Goal: Obtain resource: Obtain resource

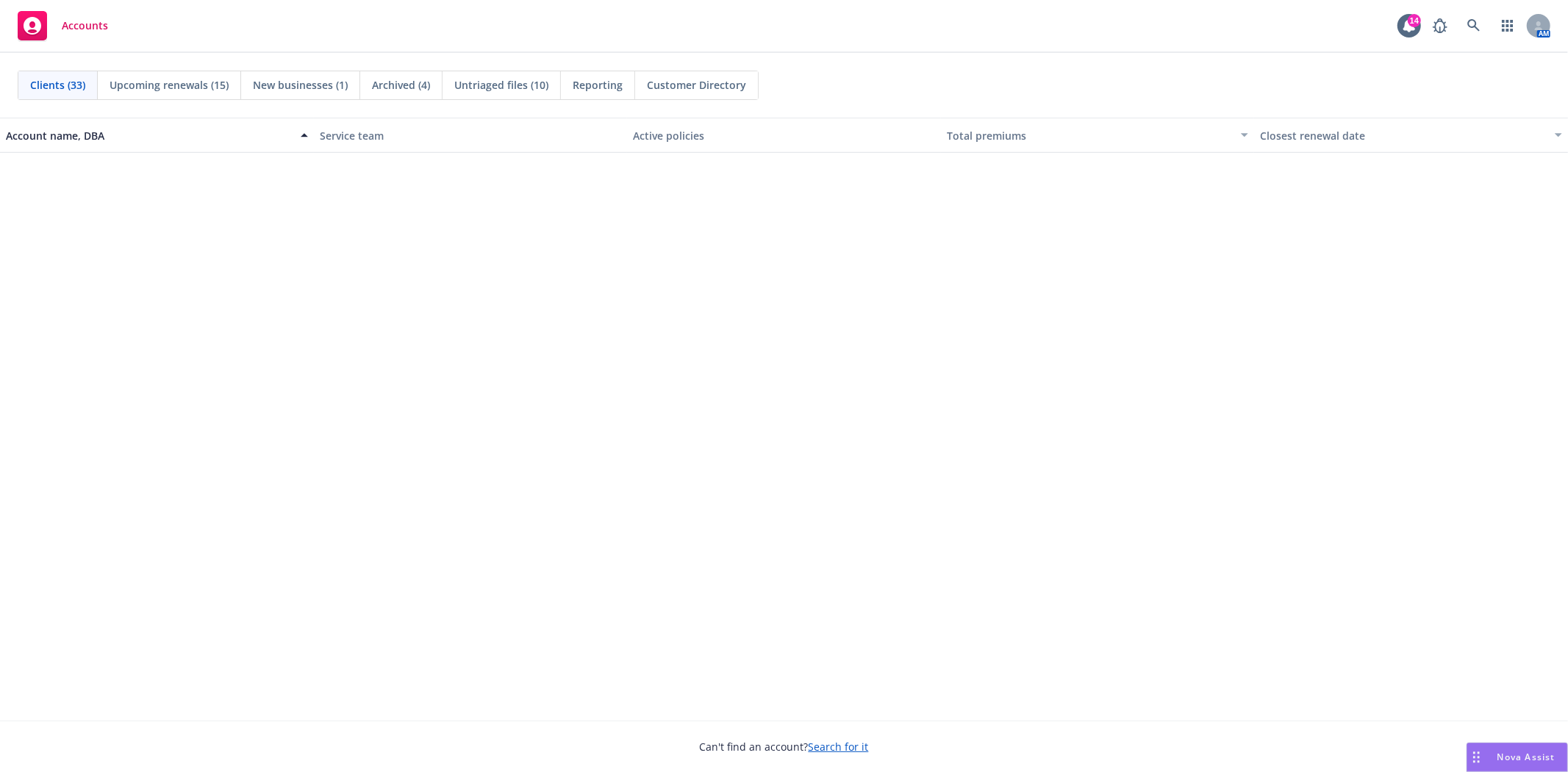
scroll to position [1372, 0]
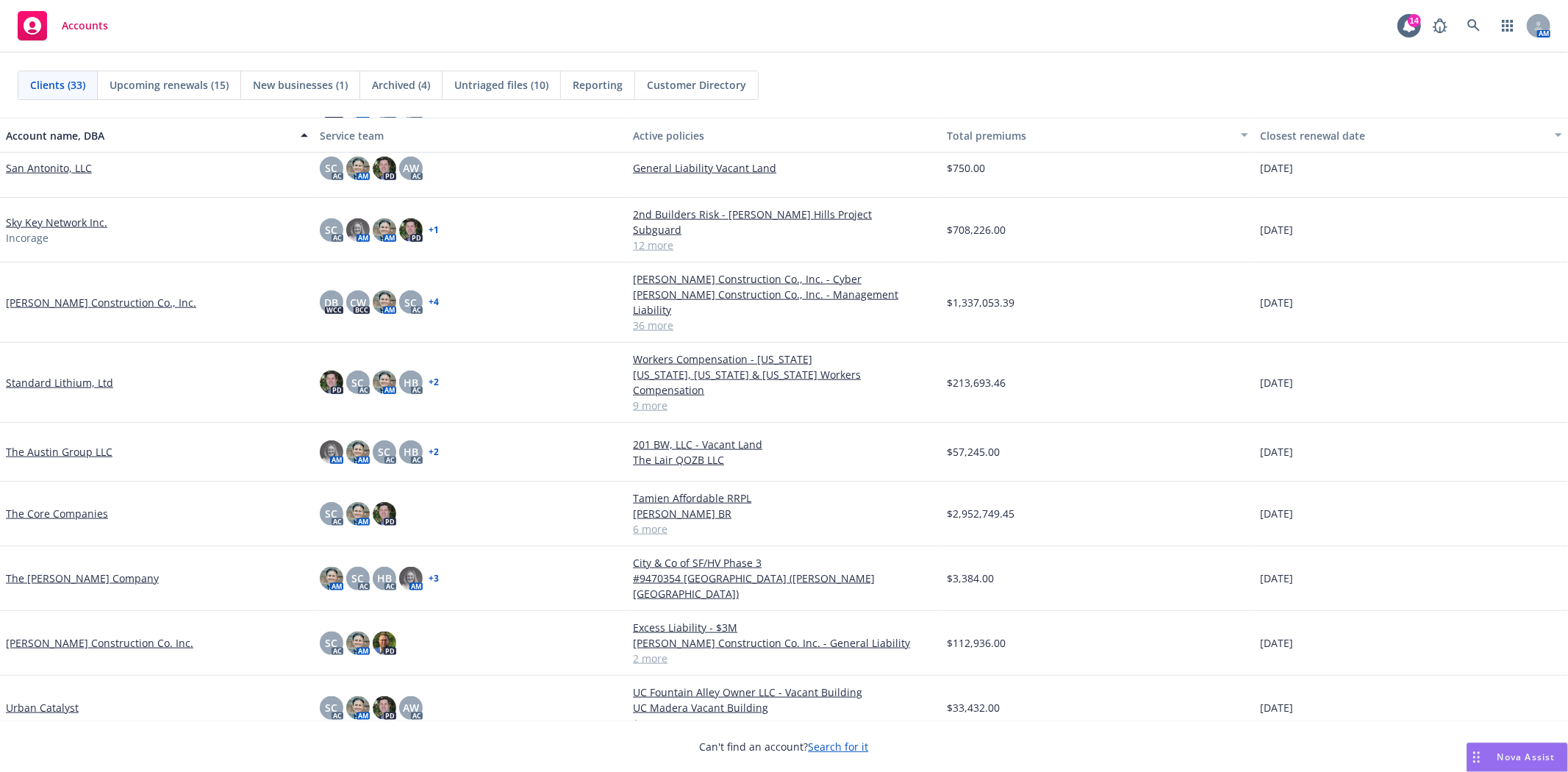
click at [65, 635] on link "[PERSON_NAME] Construction Co. Inc." at bounding box center [99, 643] width 188 height 15
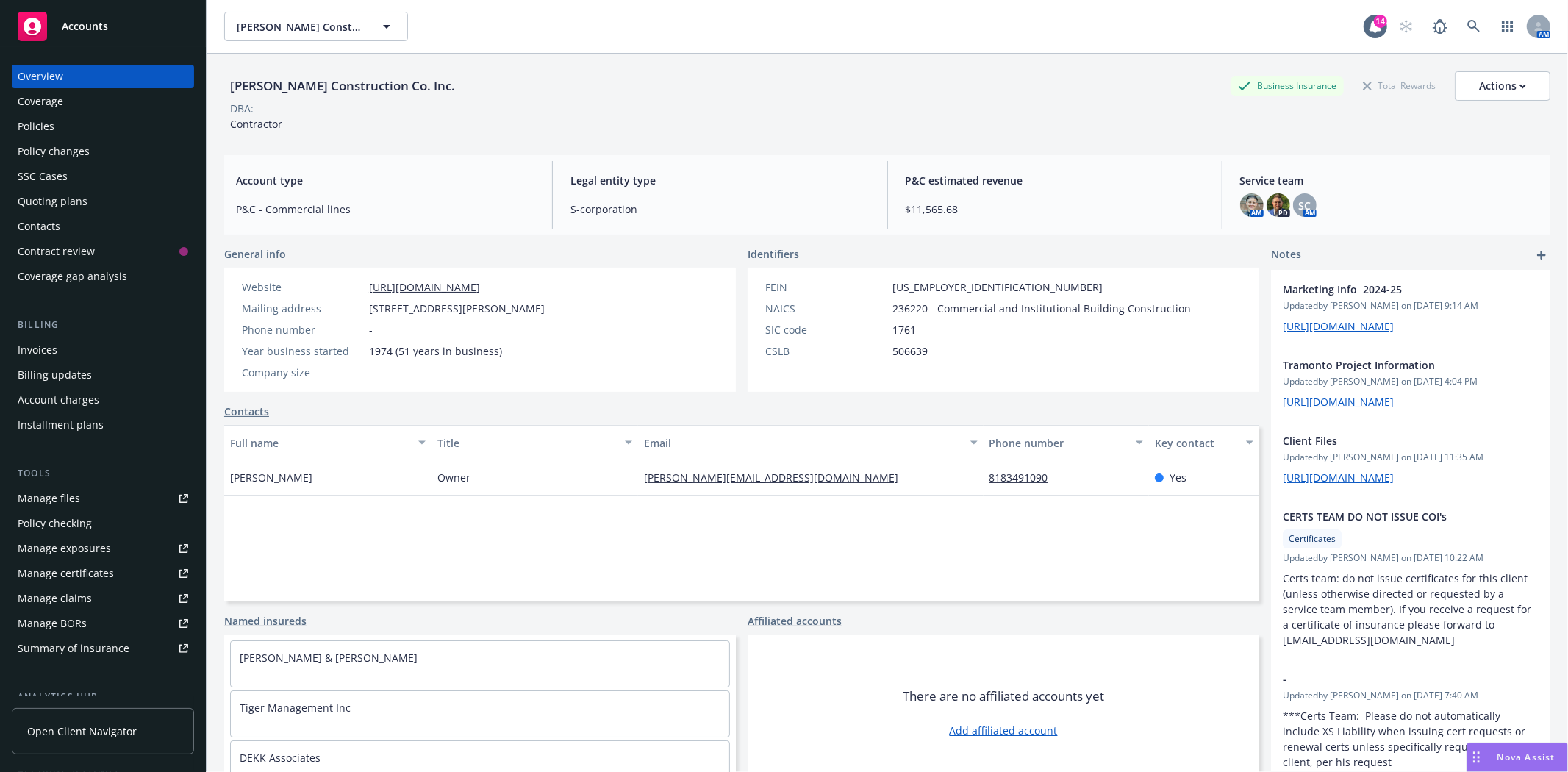
click at [37, 192] on div "Quoting plans" at bounding box center [53, 201] width 70 height 24
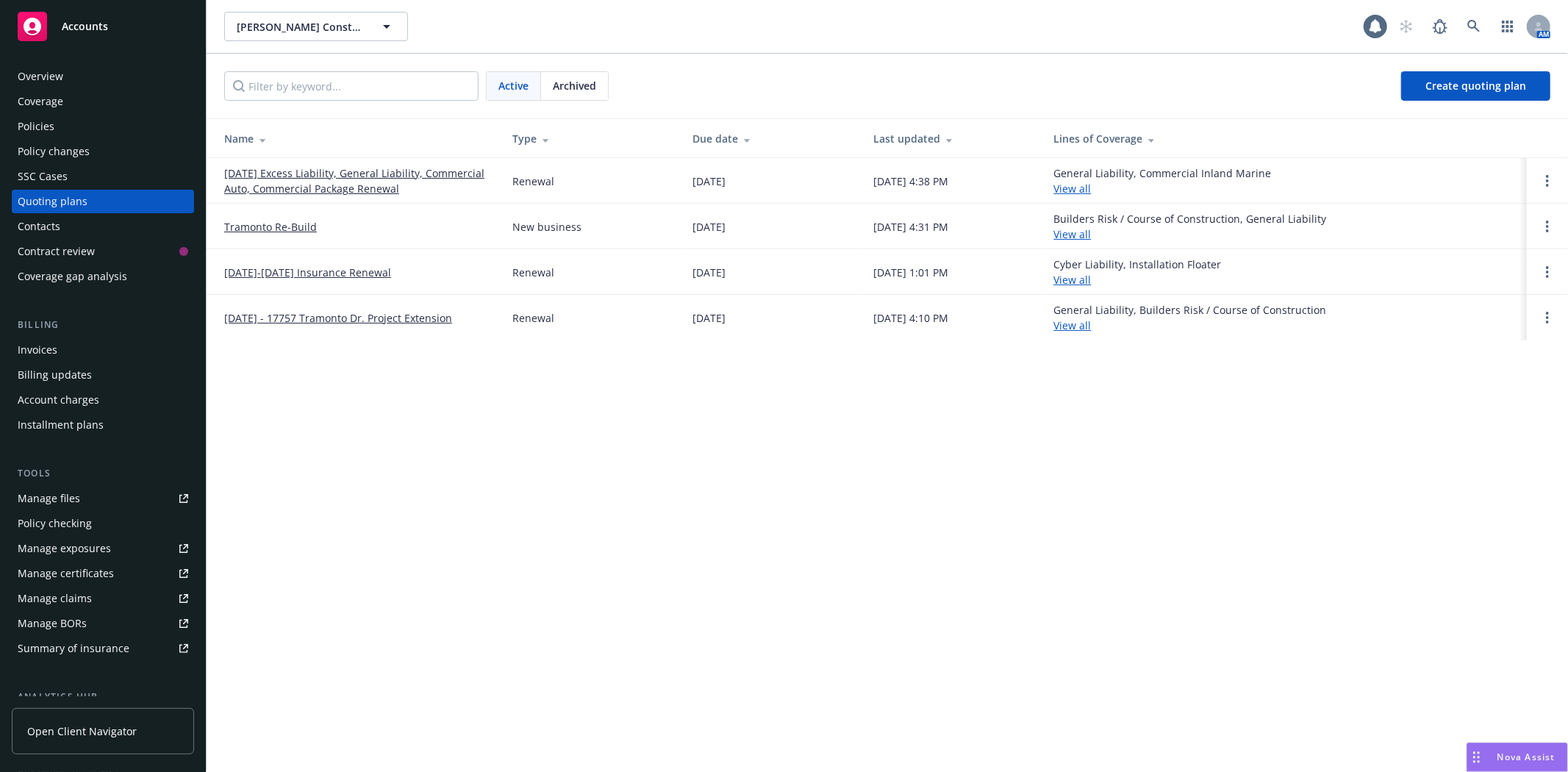
click at [393, 184] on link "[DATE] Excess Liability, General Liability, Commercial Auto, Commercial Package…" at bounding box center [357, 181] width 265 height 31
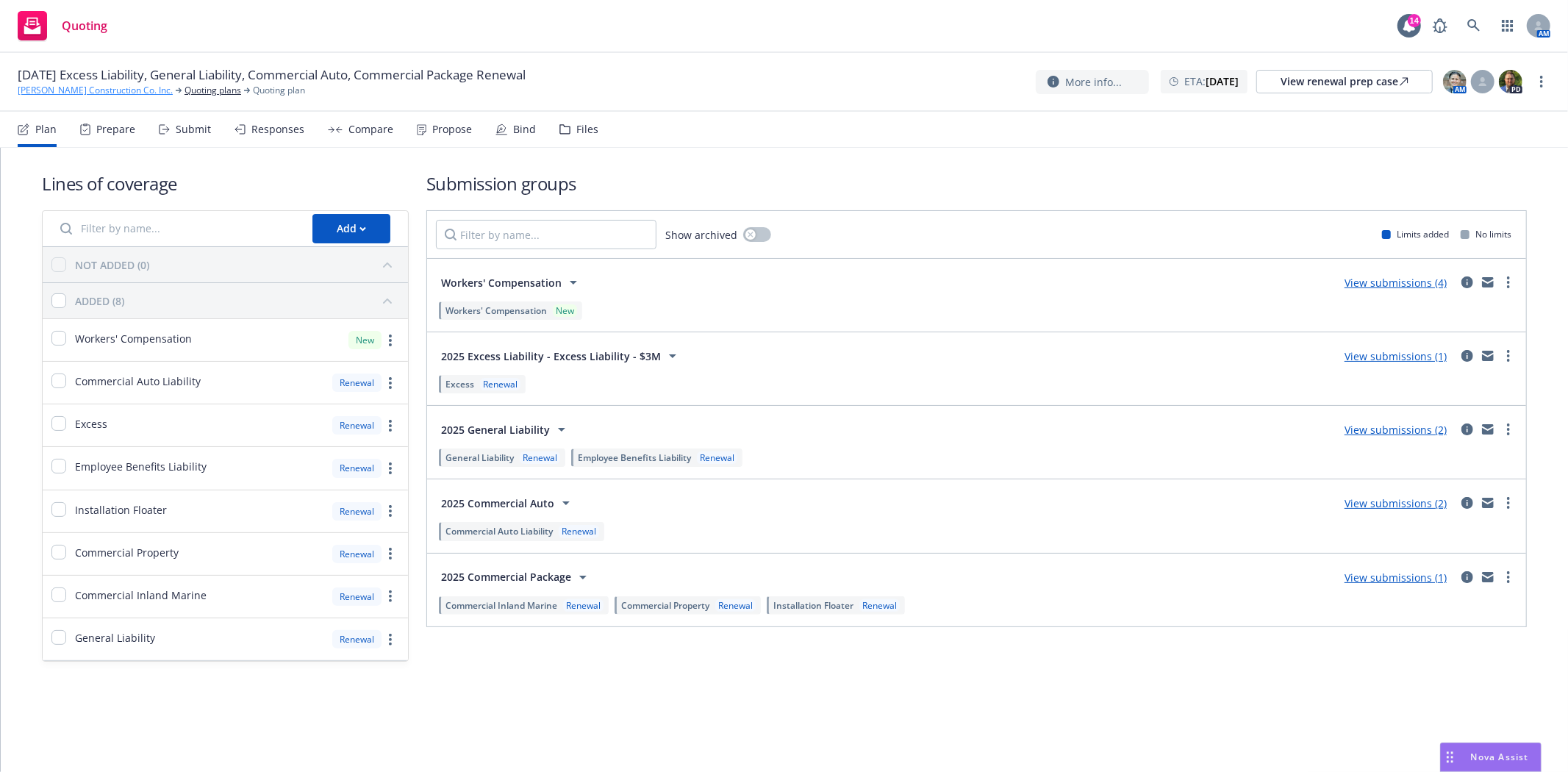
click at [76, 85] on link "[PERSON_NAME] Construction Co. Inc." at bounding box center [95, 91] width 155 height 14
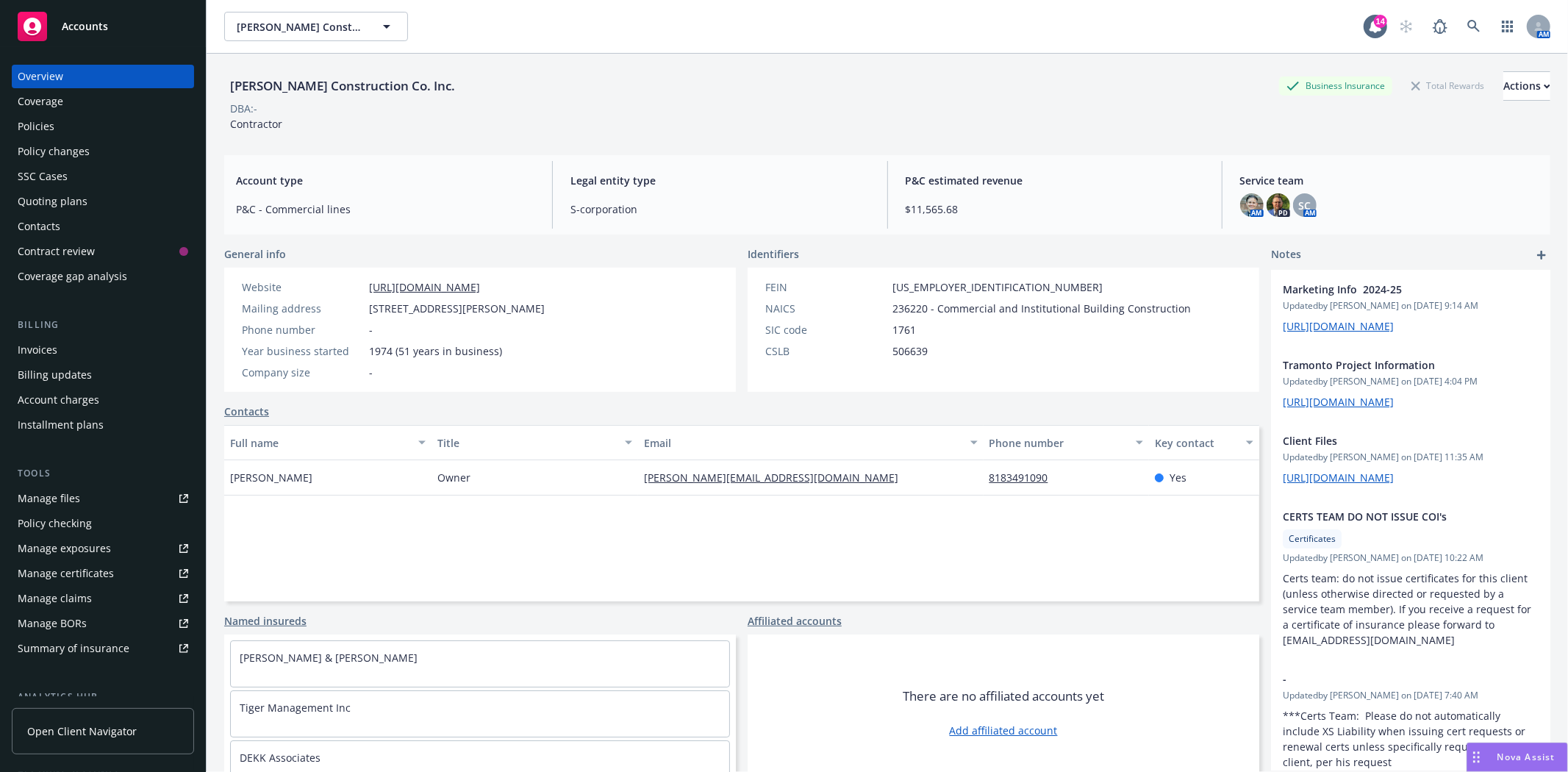
click at [111, 27] on div "Accounts" at bounding box center [103, 26] width 171 height 30
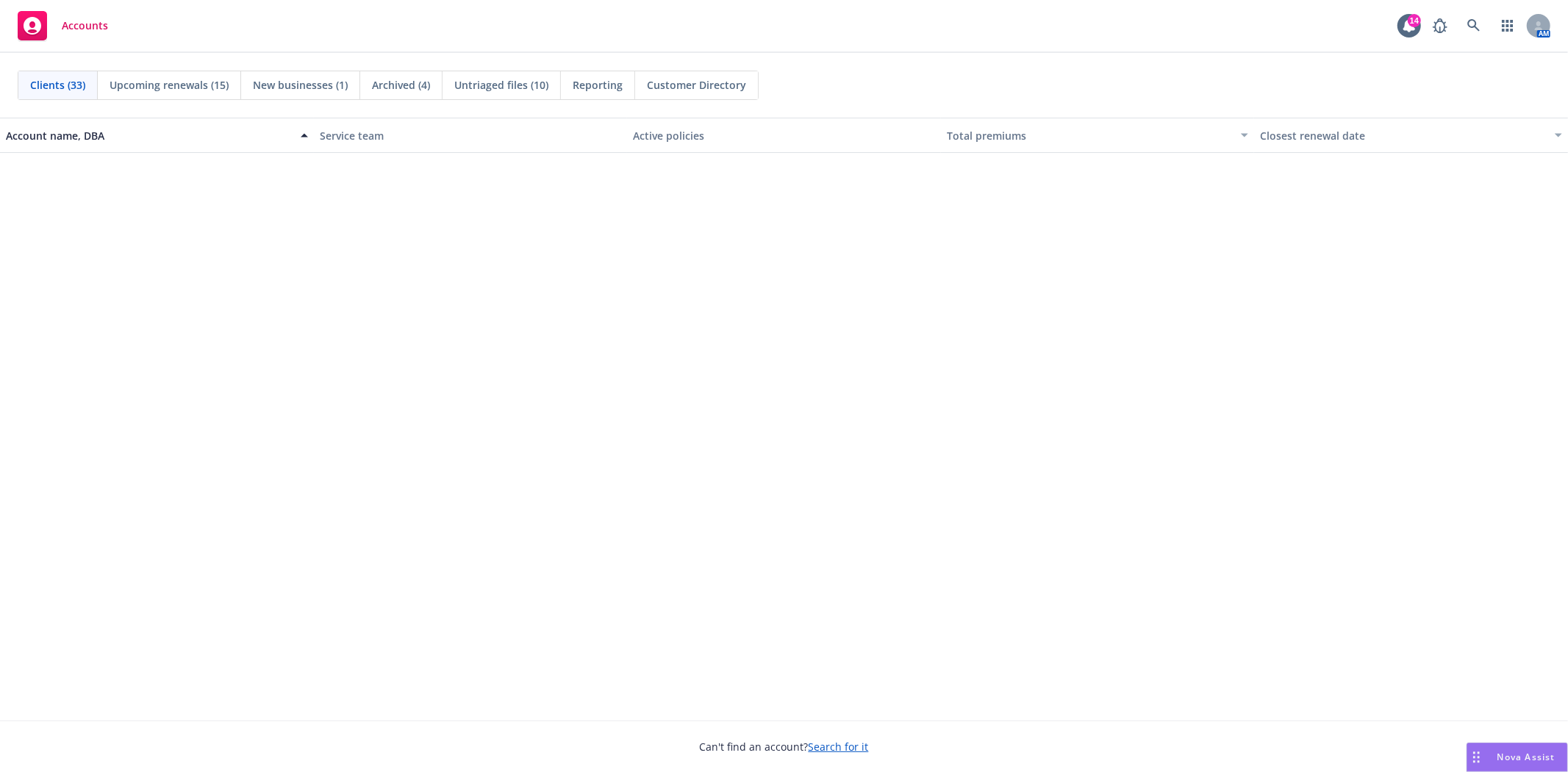
scroll to position [1372, 0]
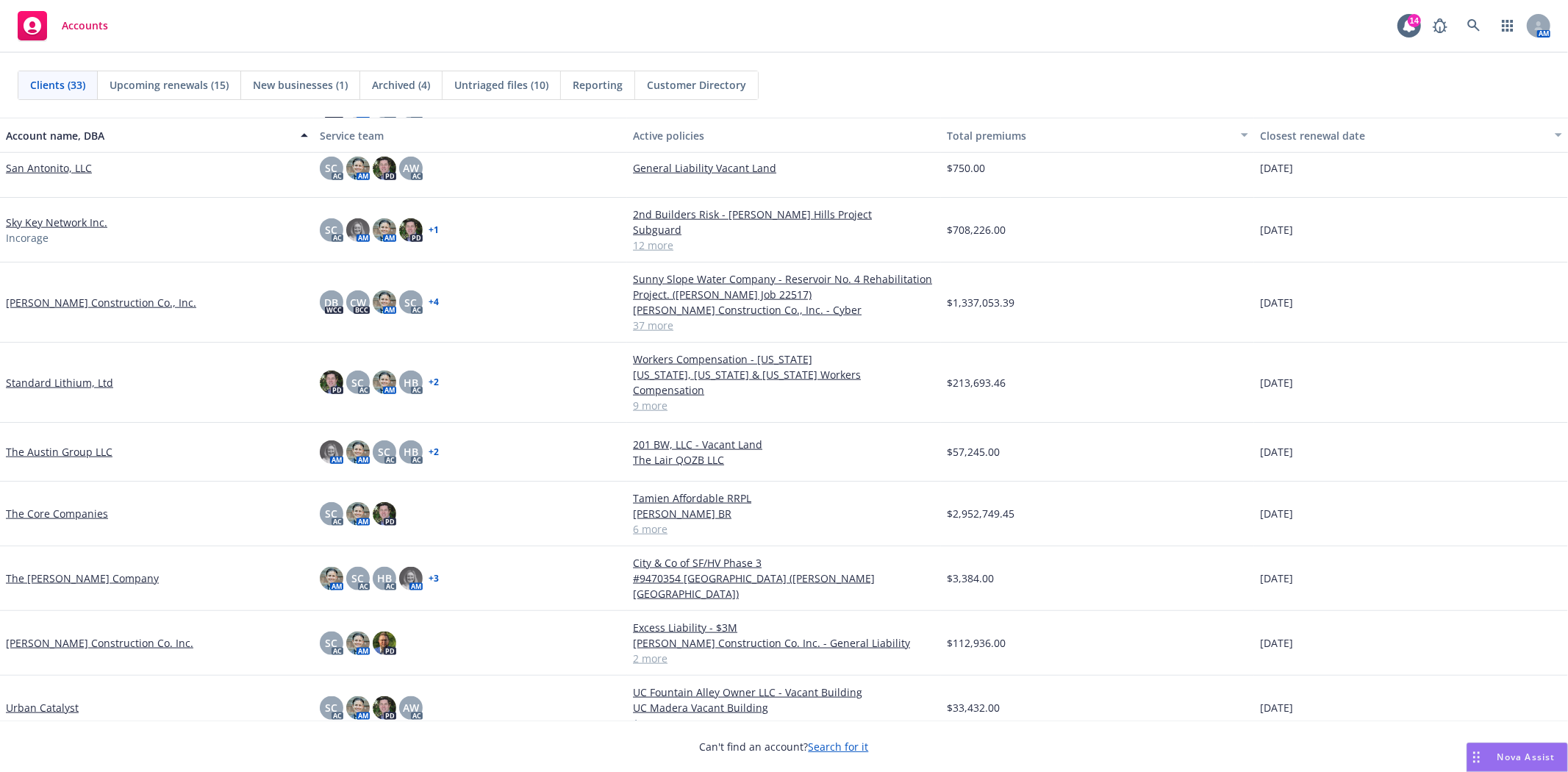
click at [106, 571] on link "The [PERSON_NAME] Company" at bounding box center [82, 578] width 153 height 15
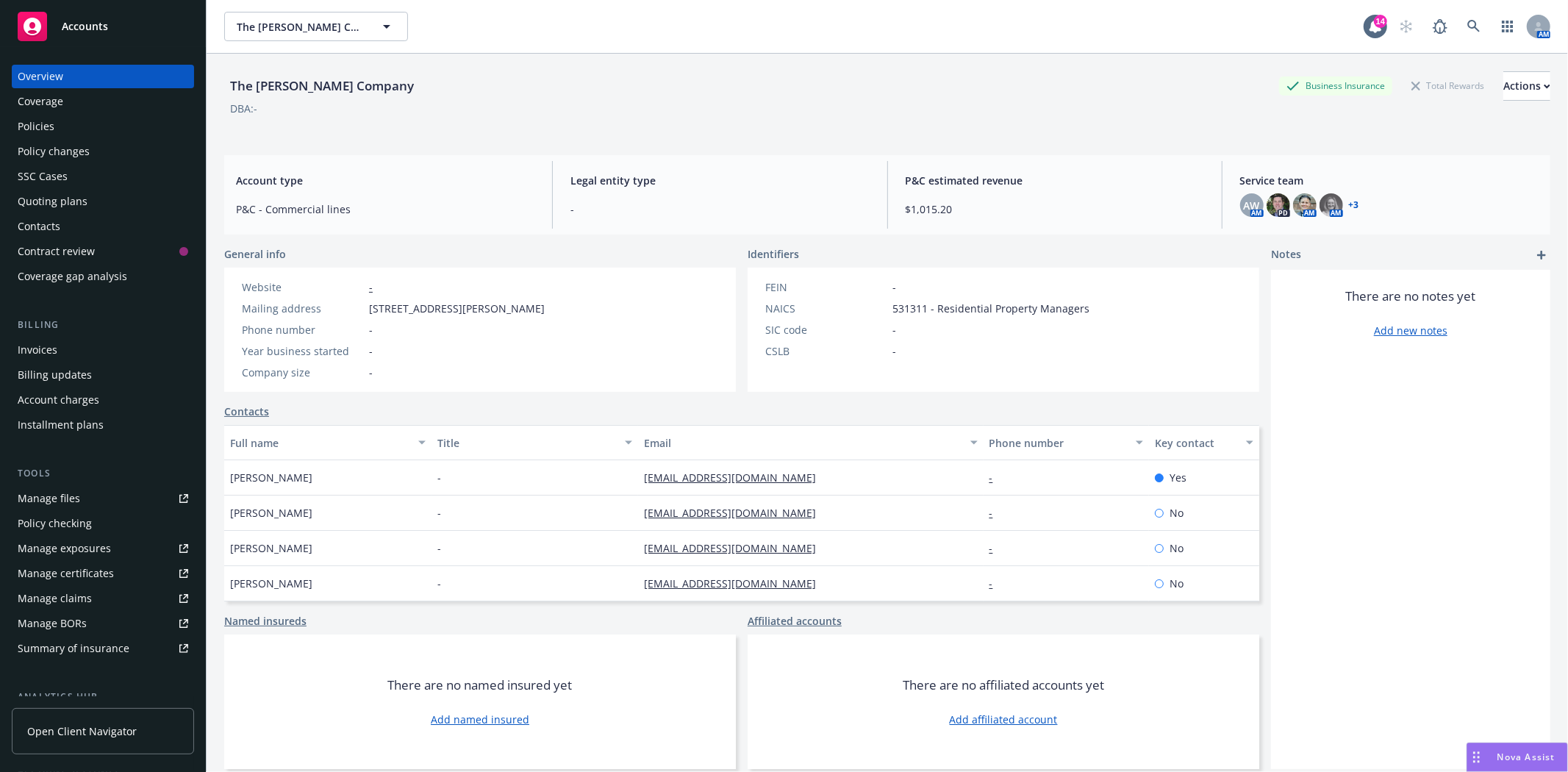
click at [89, 207] on div "Quoting plans" at bounding box center [103, 201] width 171 height 24
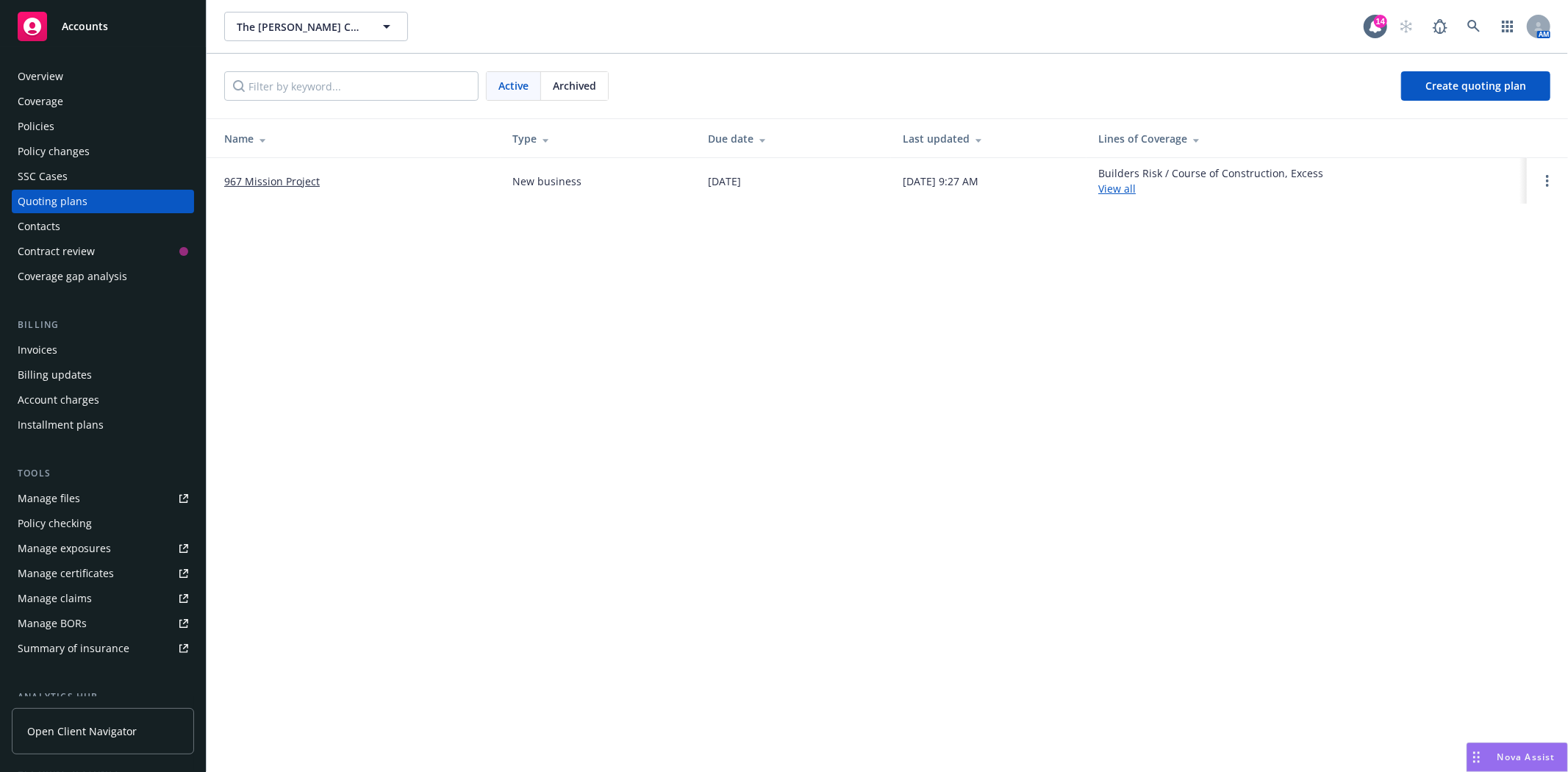
click at [287, 180] on link "967 Mission Project" at bounding box center [272, 181] width 96 height 15
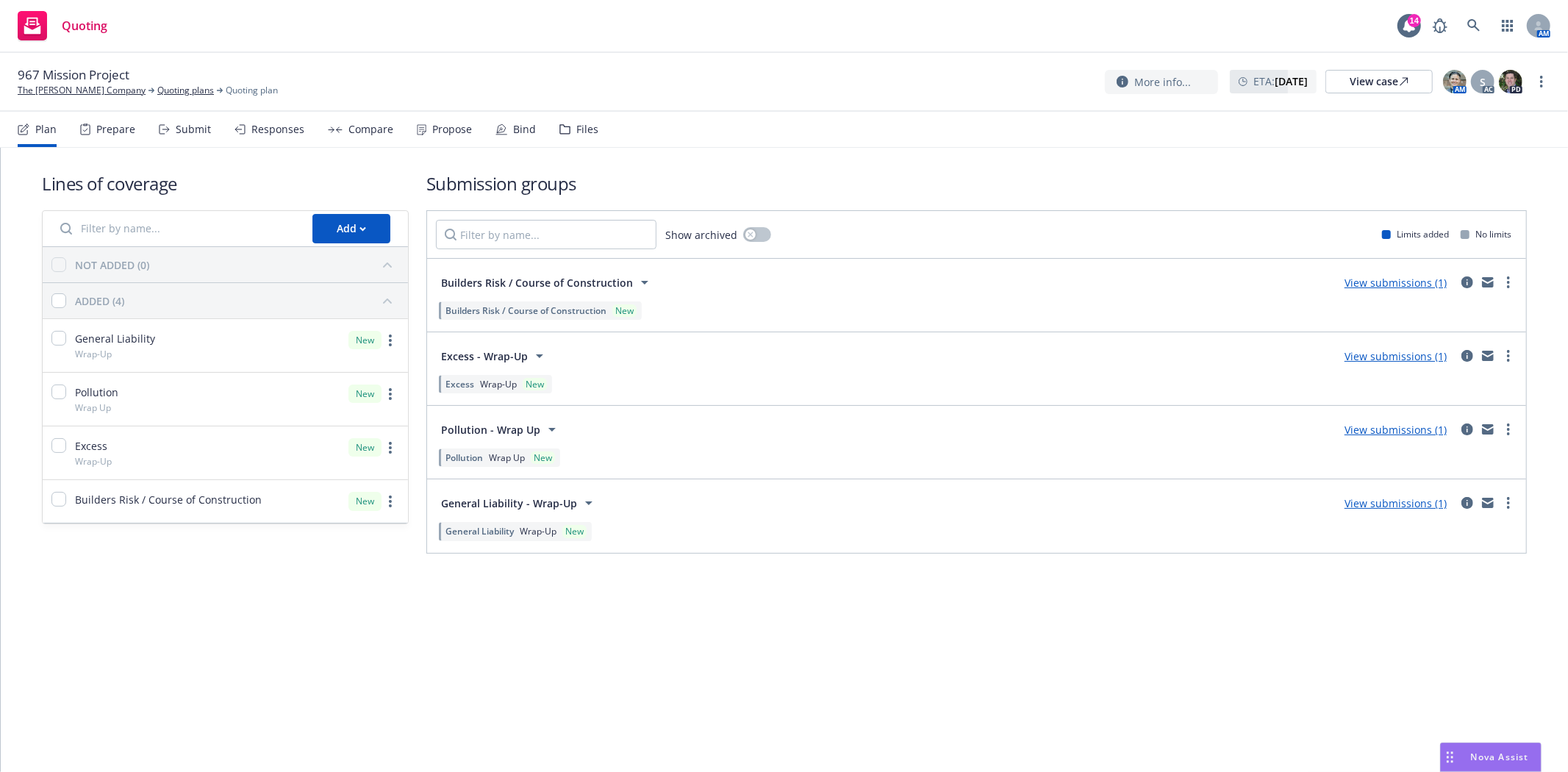
click at [566, 129] on div "Files" at bounding box center [579, 130] width 39 height 36
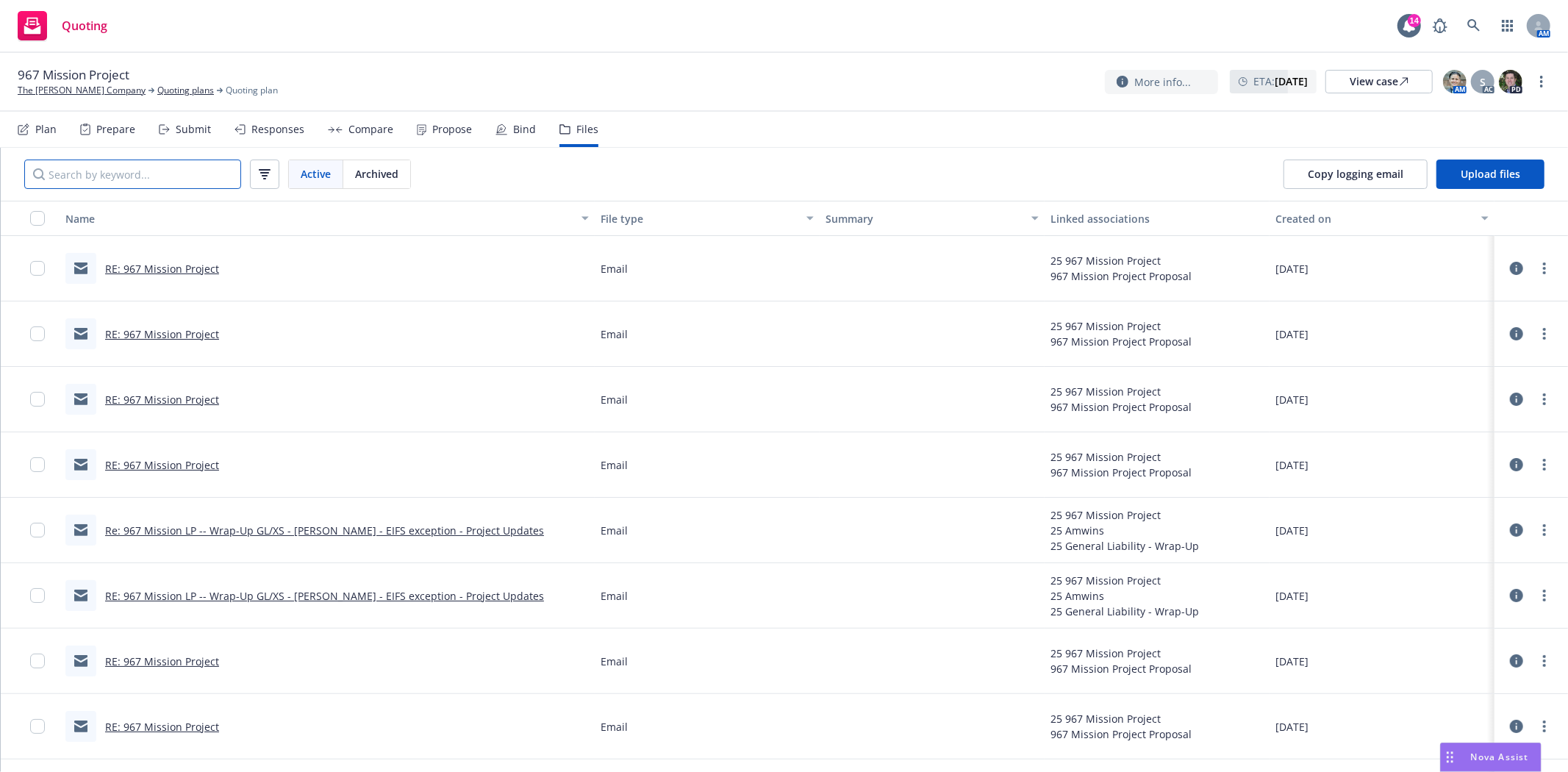
click at [107, 183] on input "Search by keyword..." at bounding box center [132, 174] width 216 height 30
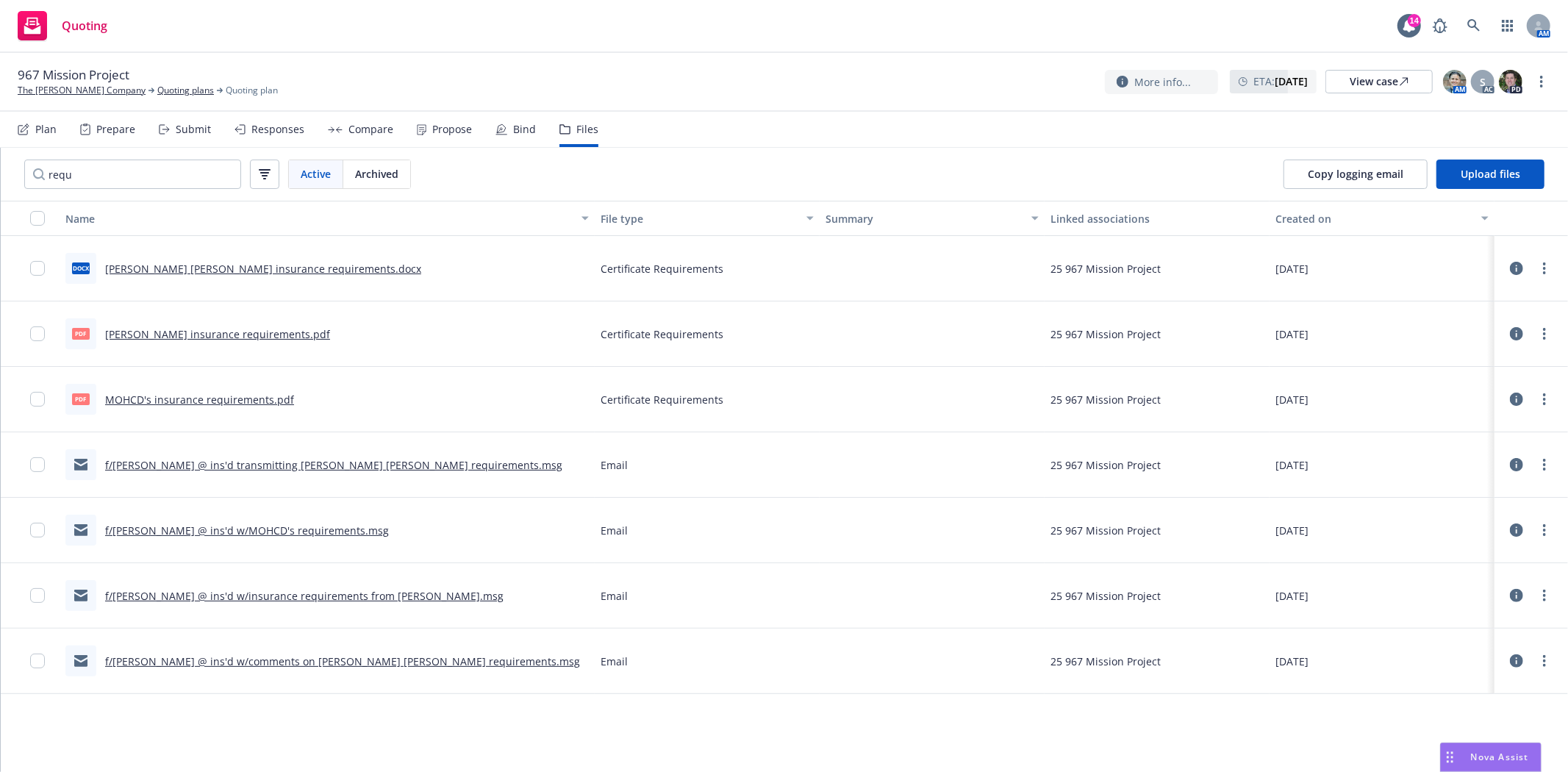
click at [132, 266] on link "Fannie Mae insurance requirements.docx" at bounding box center [263, 268] width 316 height 14
click at [150, 336] on link "JP Morgan insurance requirements.pdf" at bounding box center [217, 334] width 225 height 14
click at [50, 174] on input "requ" at bounding box center [132, 174] width 216 height 30
click at [52, 174] on input "requ" at bounding box center [132, 174] width 216 height 30
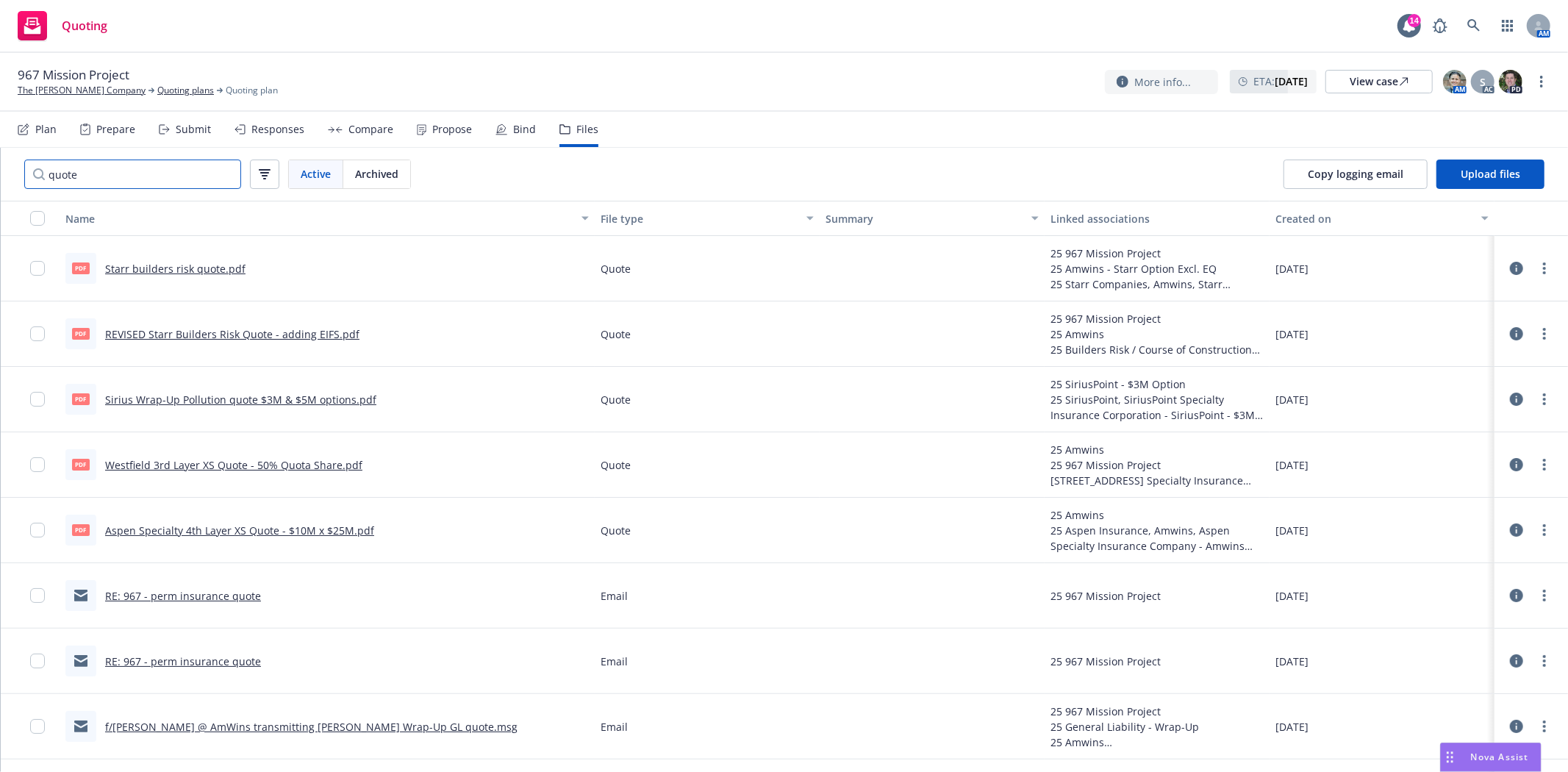
click at [77, 179] on input "quote" at bounding box center [132, 174] width 216 height 30
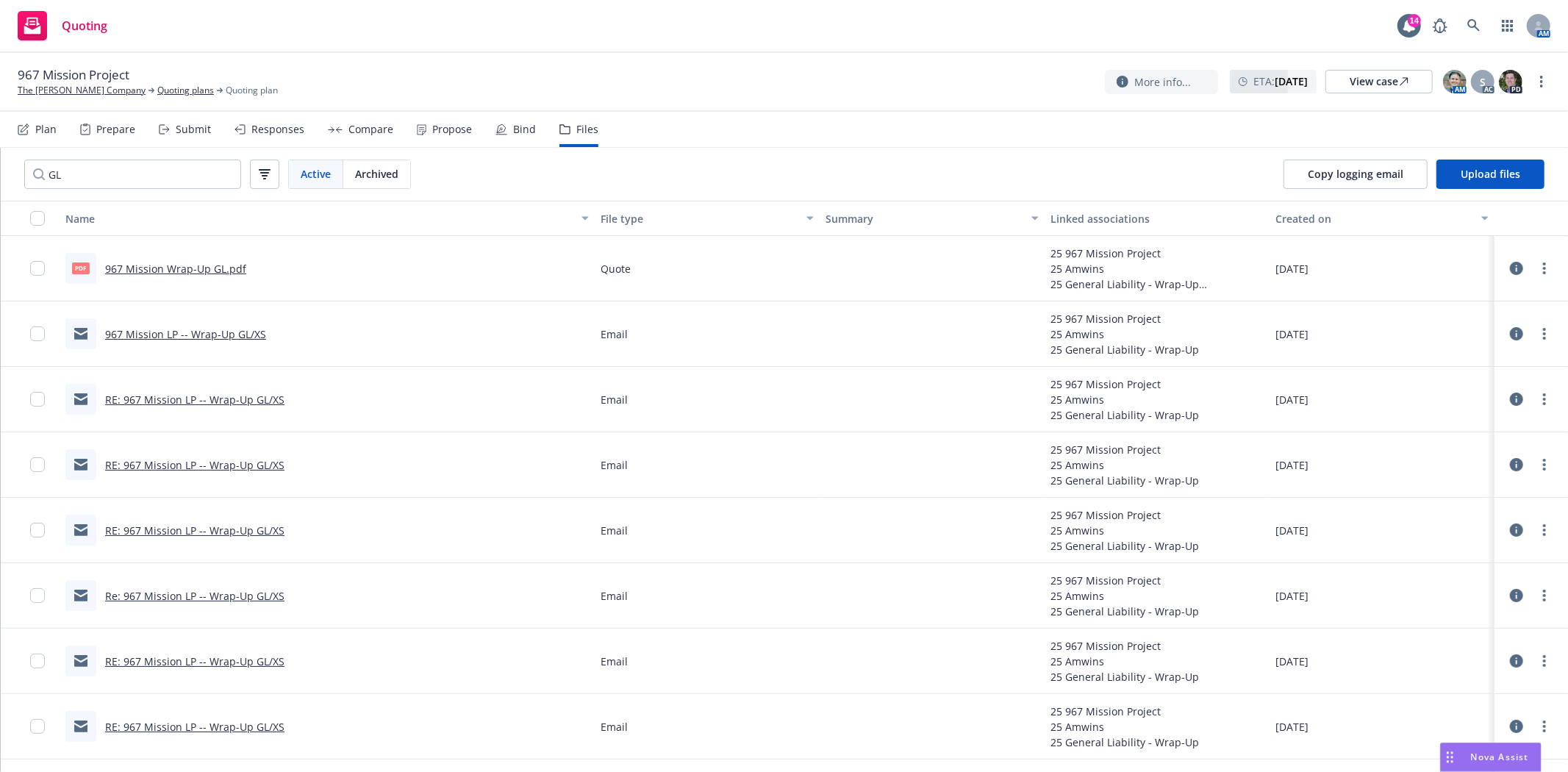
click at [155, 268] on link "967 Mission Wrap-Up GL.pdf" at bounding box center [176, 268] width 141 height 14
click at [74, 178] on input "GL" at bounding box center [132, 174] width 216 height 30
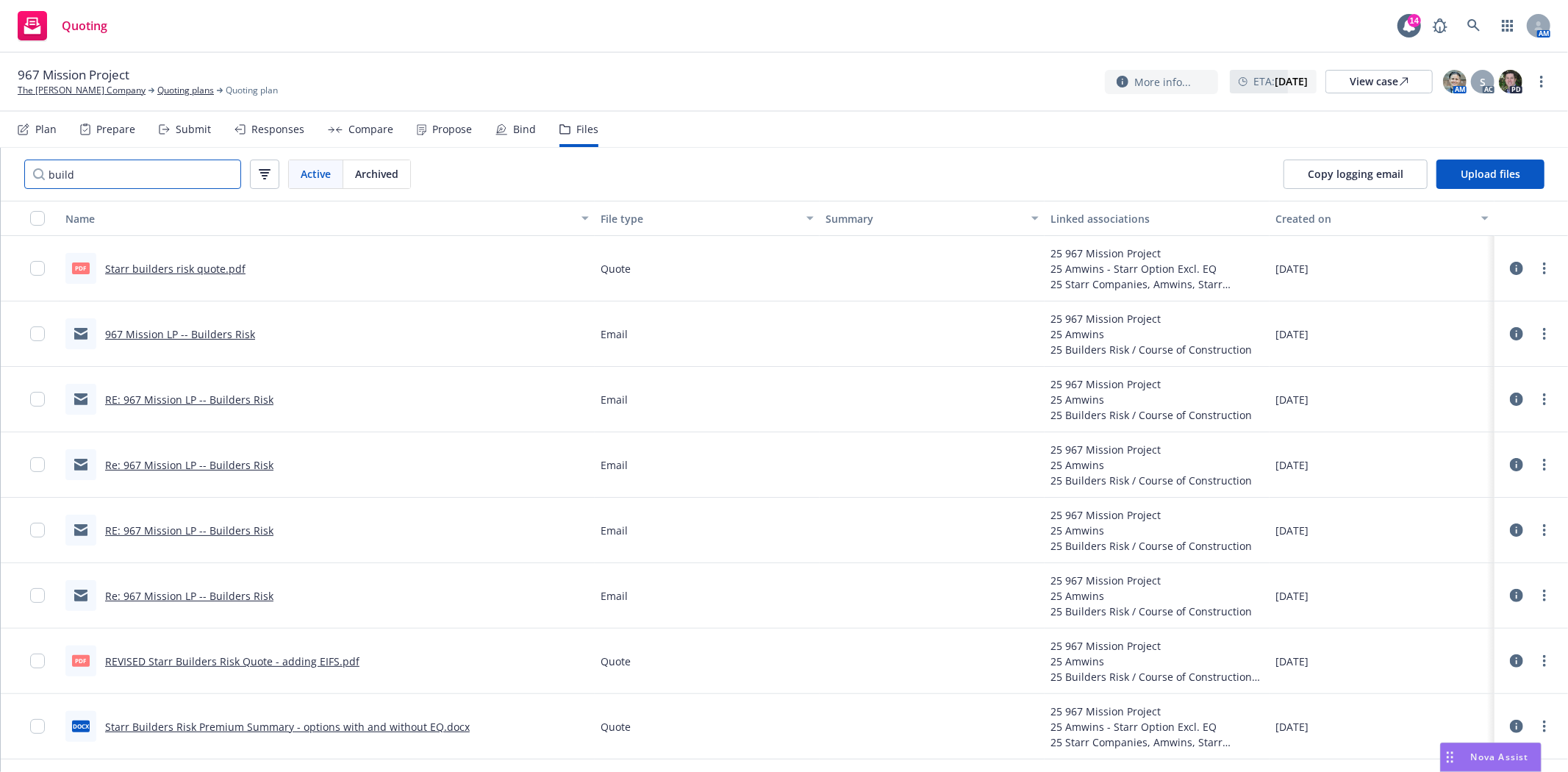
type input "build"
click at [156, 269] on link "Starr builders risk quote.pdf" at bounding box center [175, 268] width 140 height 14
click at [291, 657] on link "REVISED Starr Builders Risk Quote - adding EIFS.pdf" at bounding box center [233, 662] width 255 height 14
